Goal: Task Accomplishment & Management: Use online tool/utility

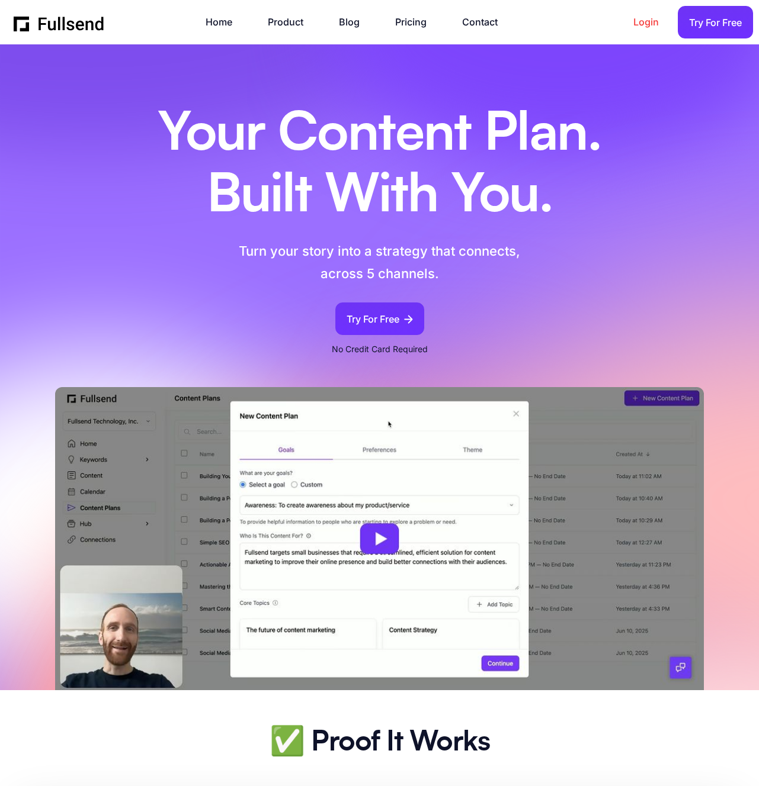
click at [638, 24] on link "Login" at bounding box center [651, 22] width 37 height 16
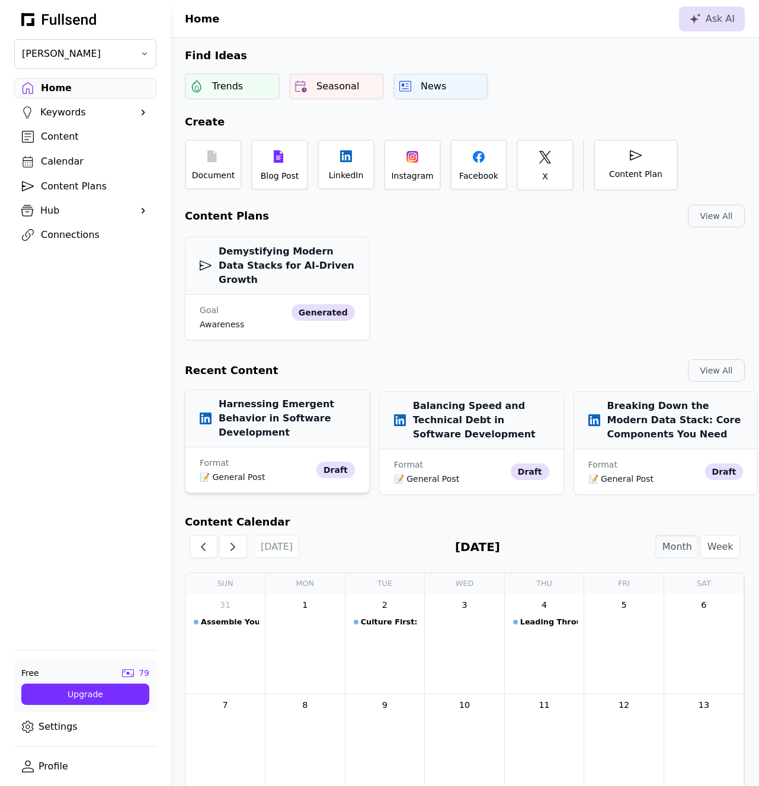
click at [289, 404] on h3 "Harnessing Emergent Behavior in Software Development" at bounding box center [277, 418] width 155 height 43
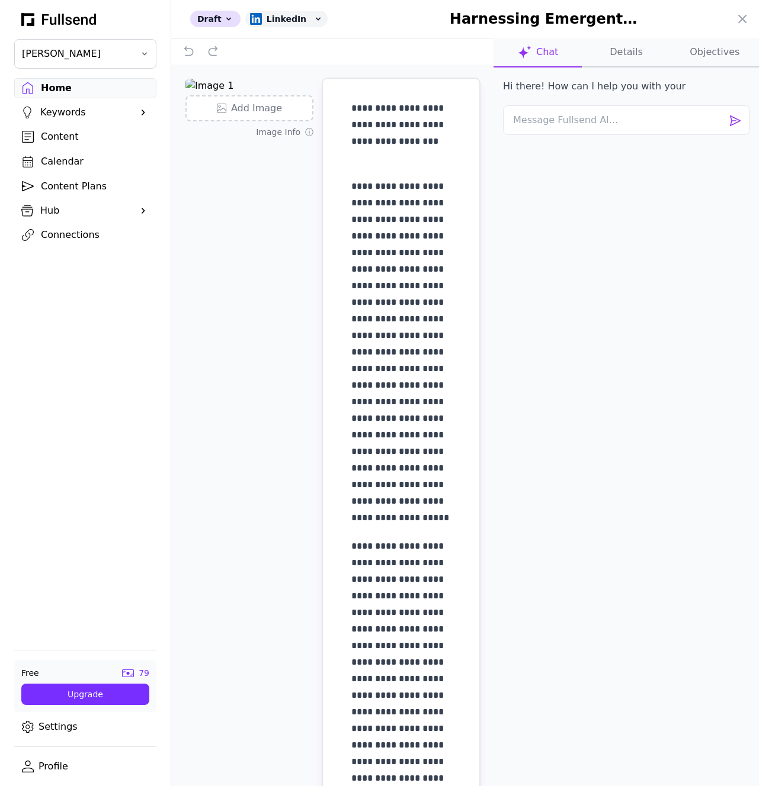
click at [618, 66] on button "Details" at bounding box center [626, 53] width 88 height 30
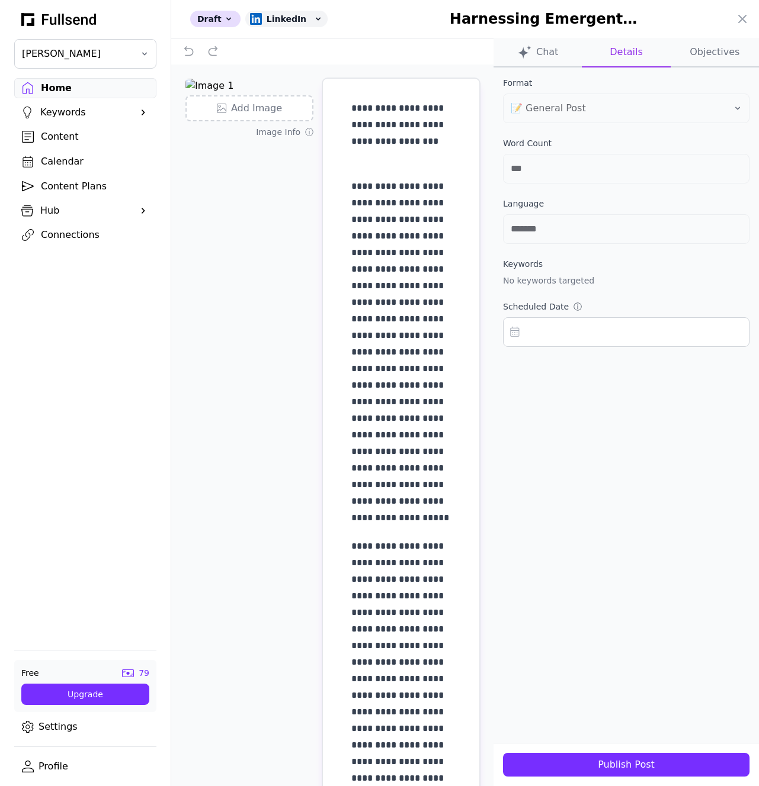
click at [622, 762] on div "Publish Post" at bounding box center [625, 765] width 227 height 14
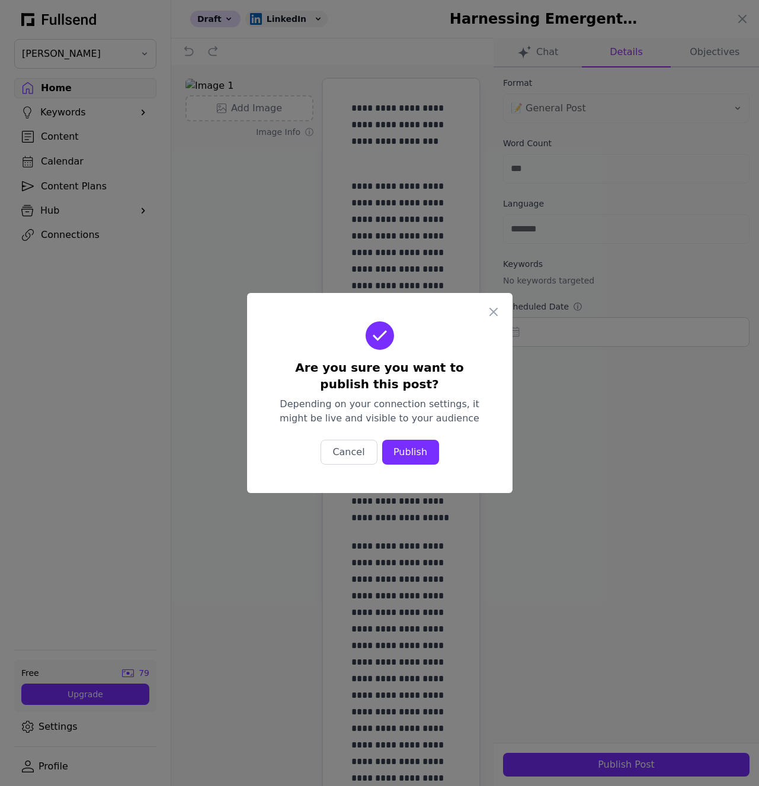
click at [415, 451] on div "Publish" at bounding box center [410, 452] width 38 height 14
